Goal: Obtain resource: Download file/media

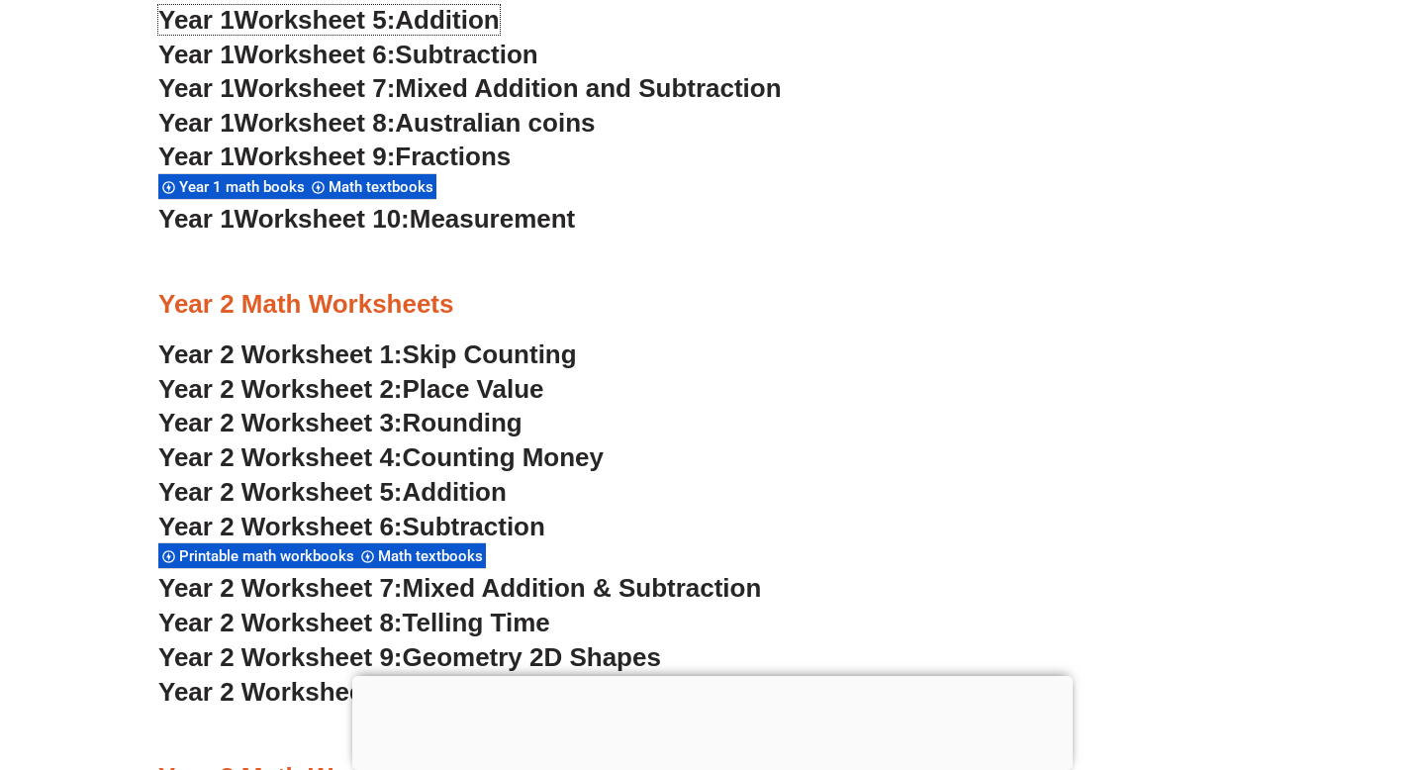
scroll to position [2124, 0]
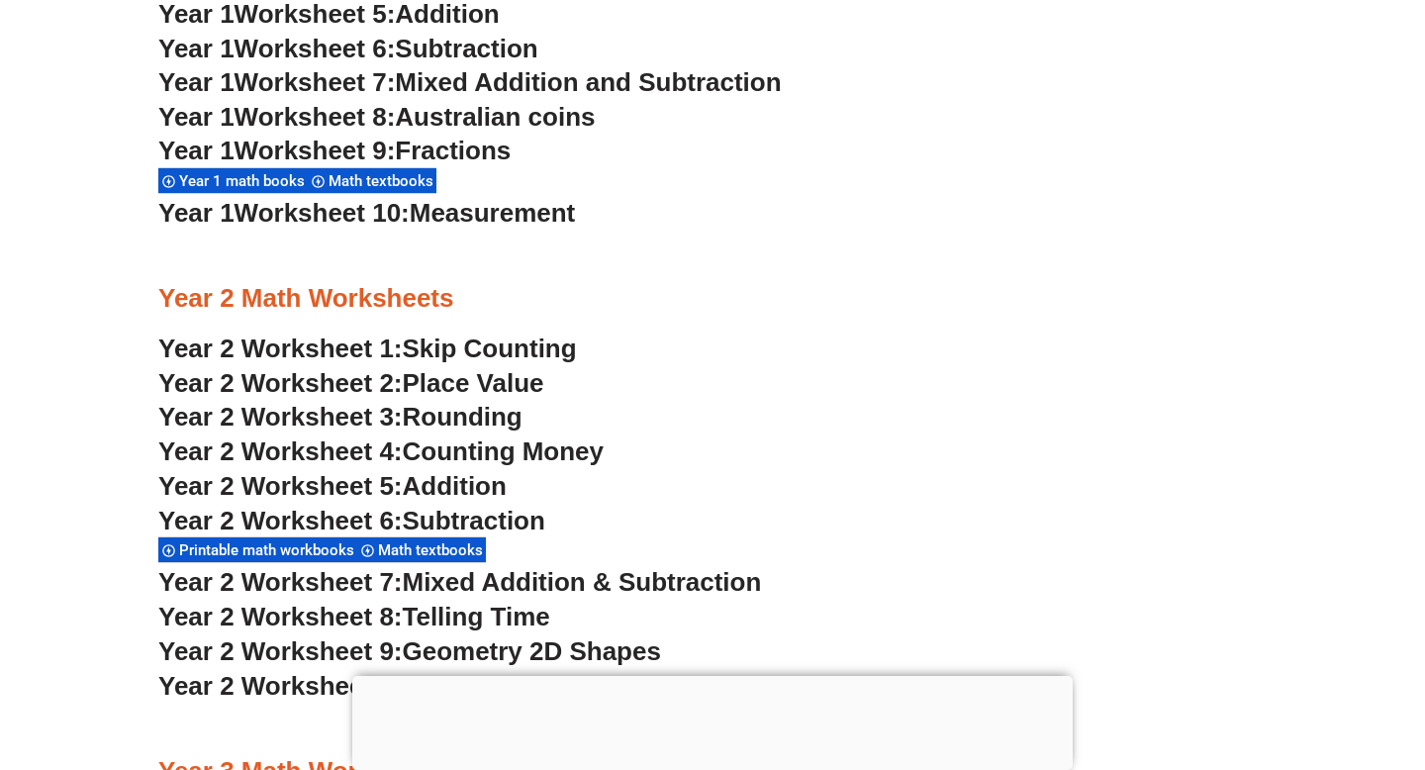
click at [480, 487] on span "Addition" at bounding box center [455, 486] width 104 height 30
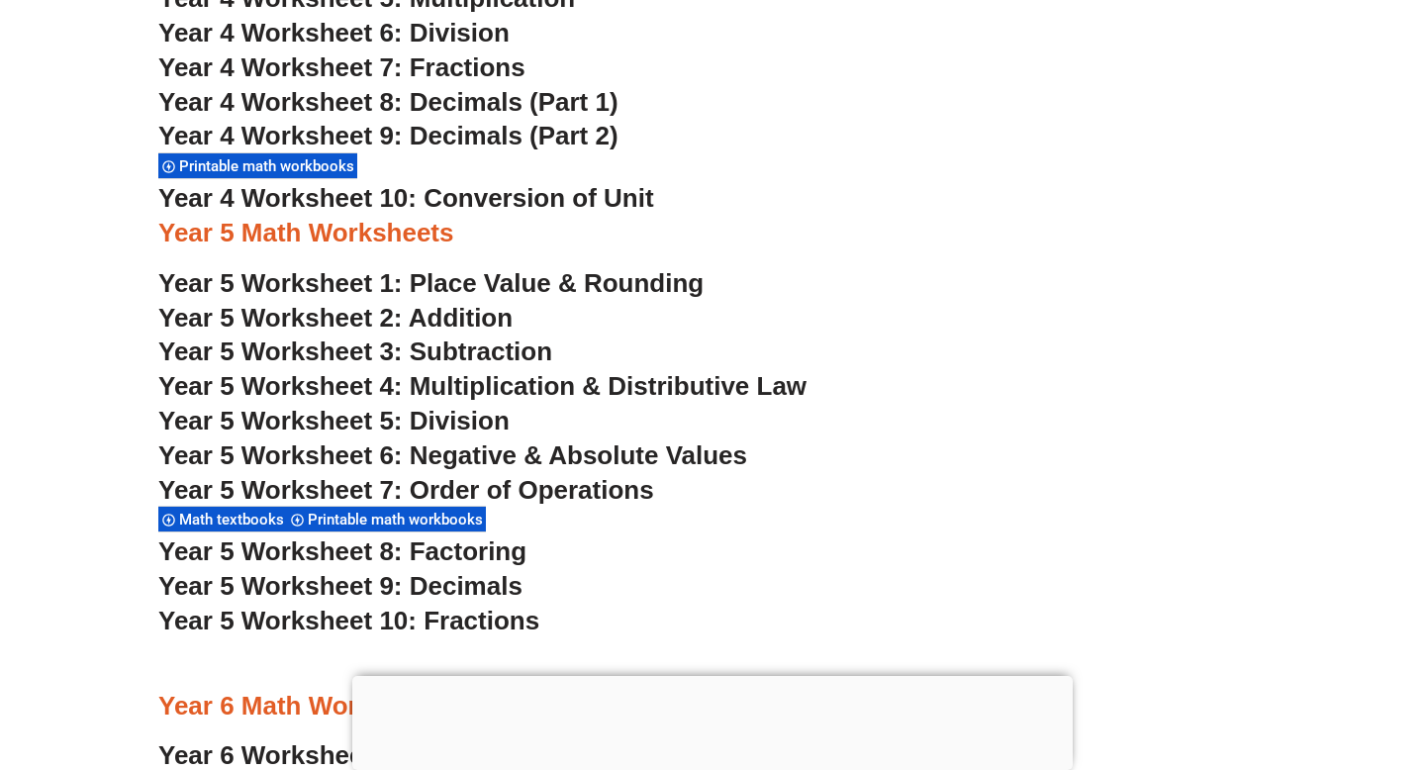
scroll to position [1683, 0]
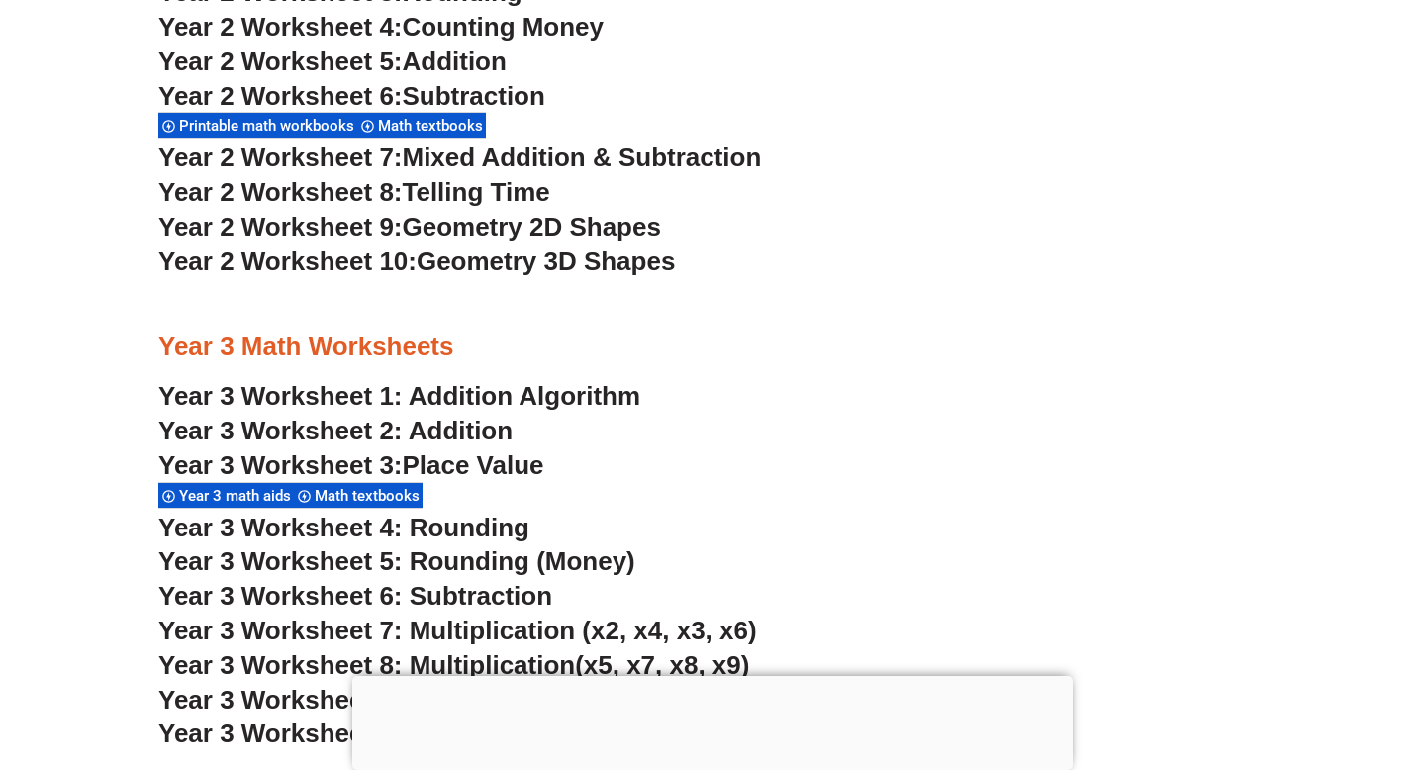
scroll to position [2719, 0]
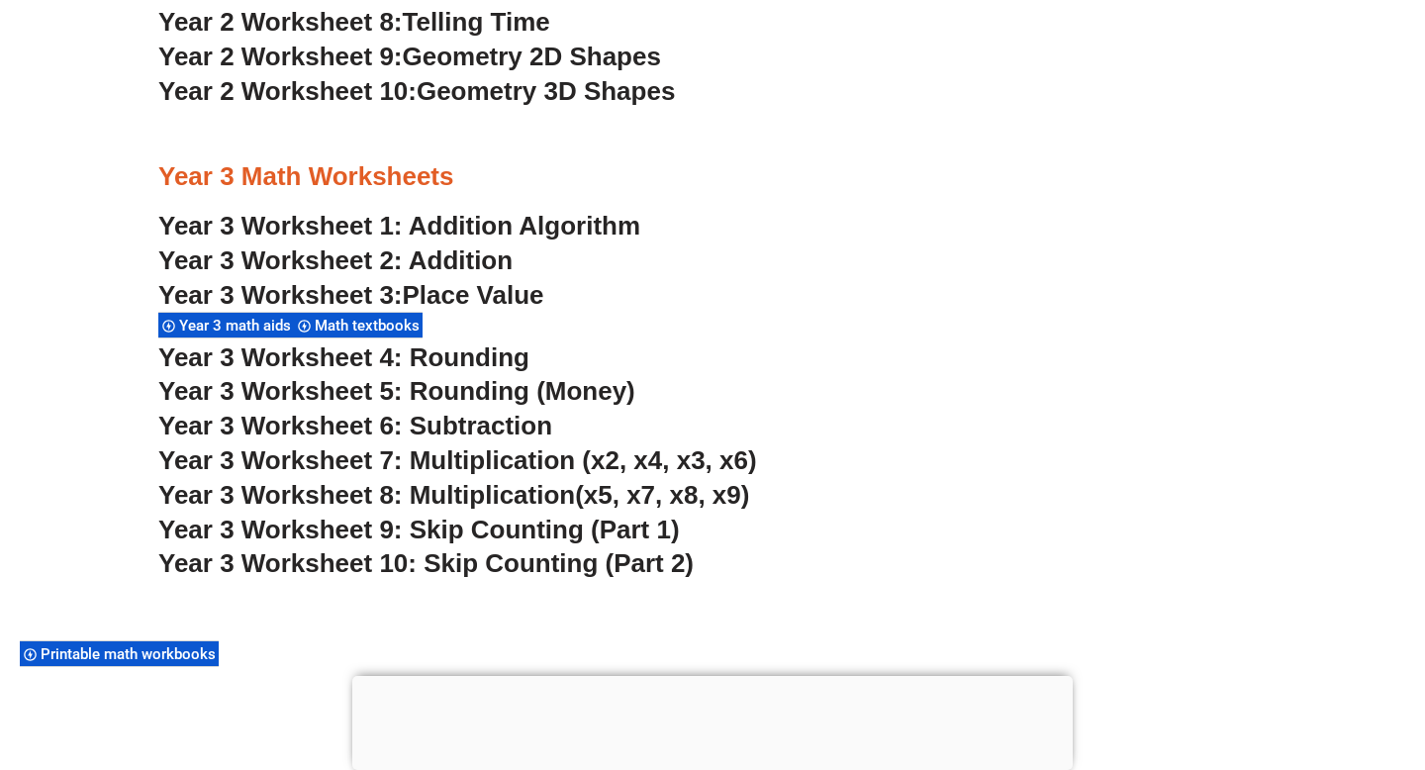
click at [483, 260] on link "Year 3 Worksheet 2: Addition" at bounding box center [335, 260] width 354 height 30
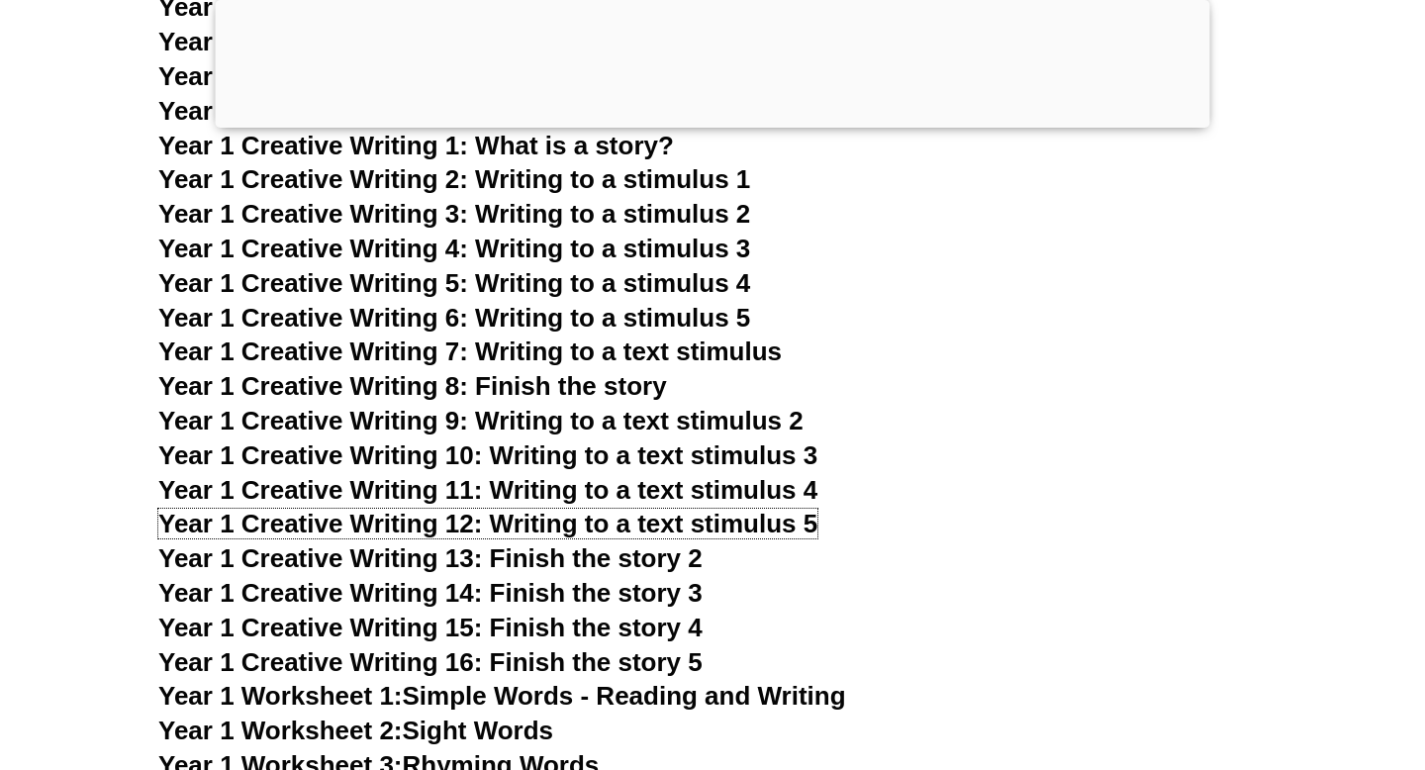
click at [618, 521] on span "Year 1 Creative Writing 12: Writing to a text stimulus 5" at bounding box center [487, 524] width 659 height 30
